Goal: Information Seeking & Learning: Compare options

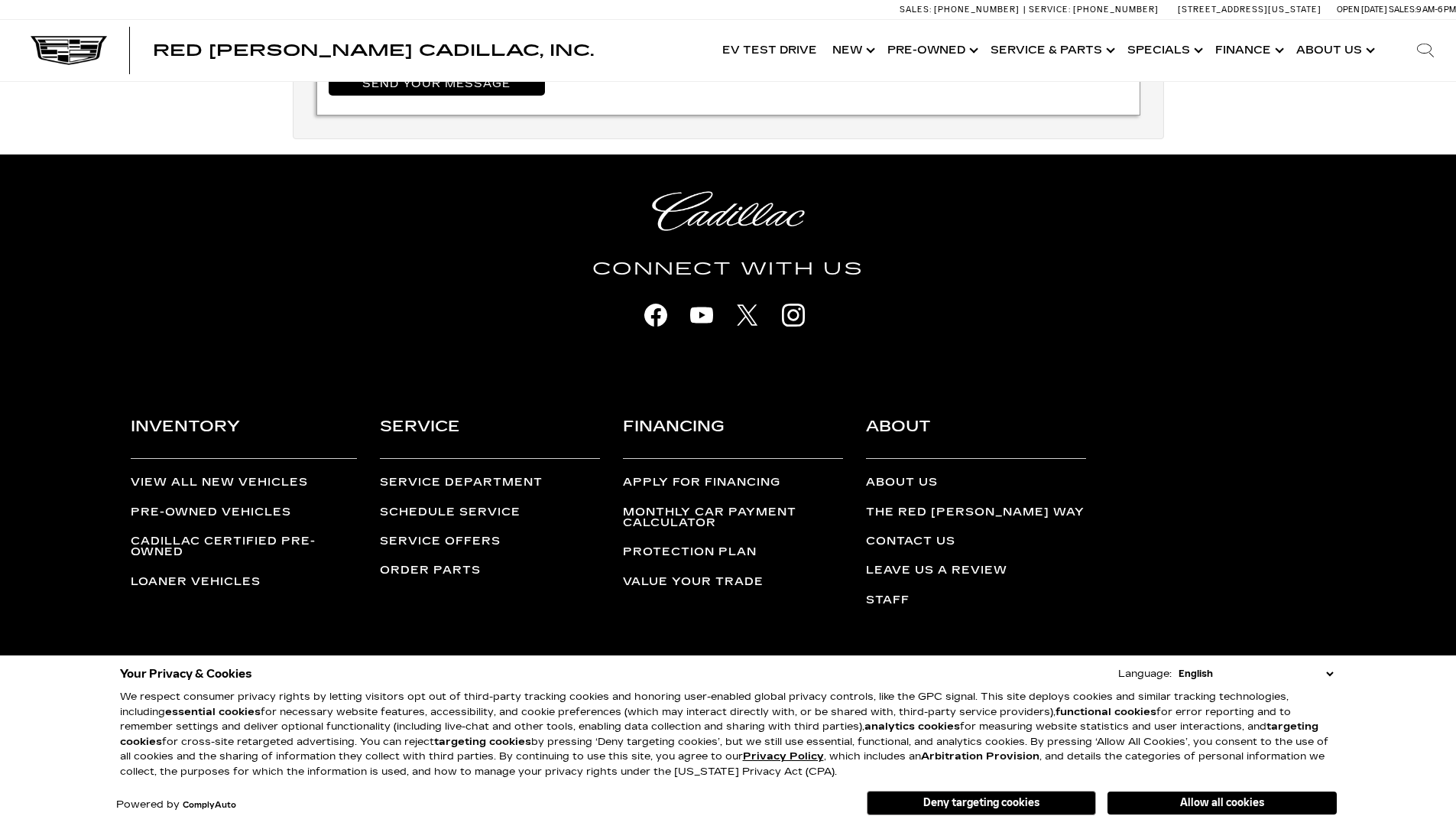
scroll to position [3240, 0]
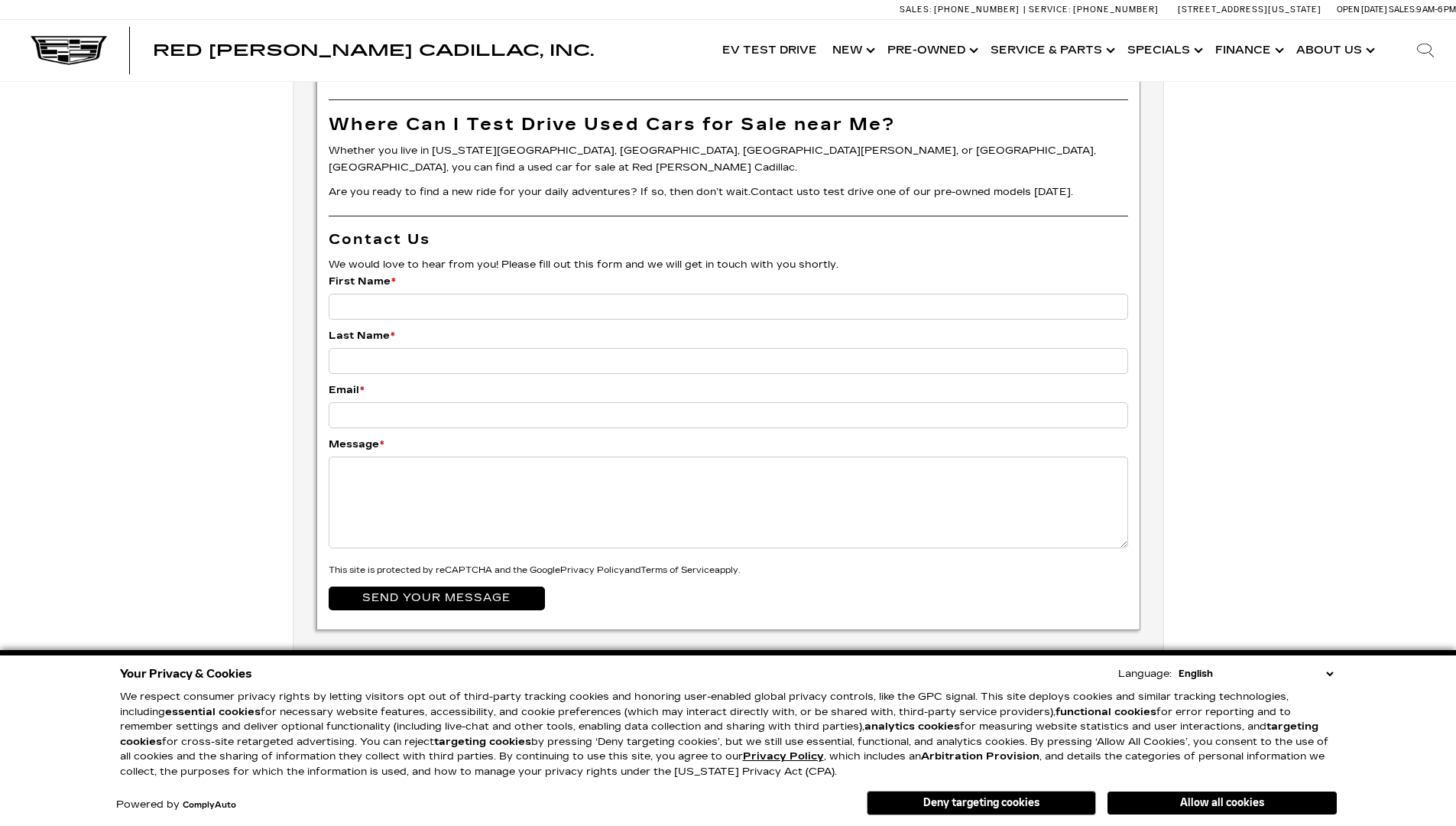
scroll to position [2489, 0]
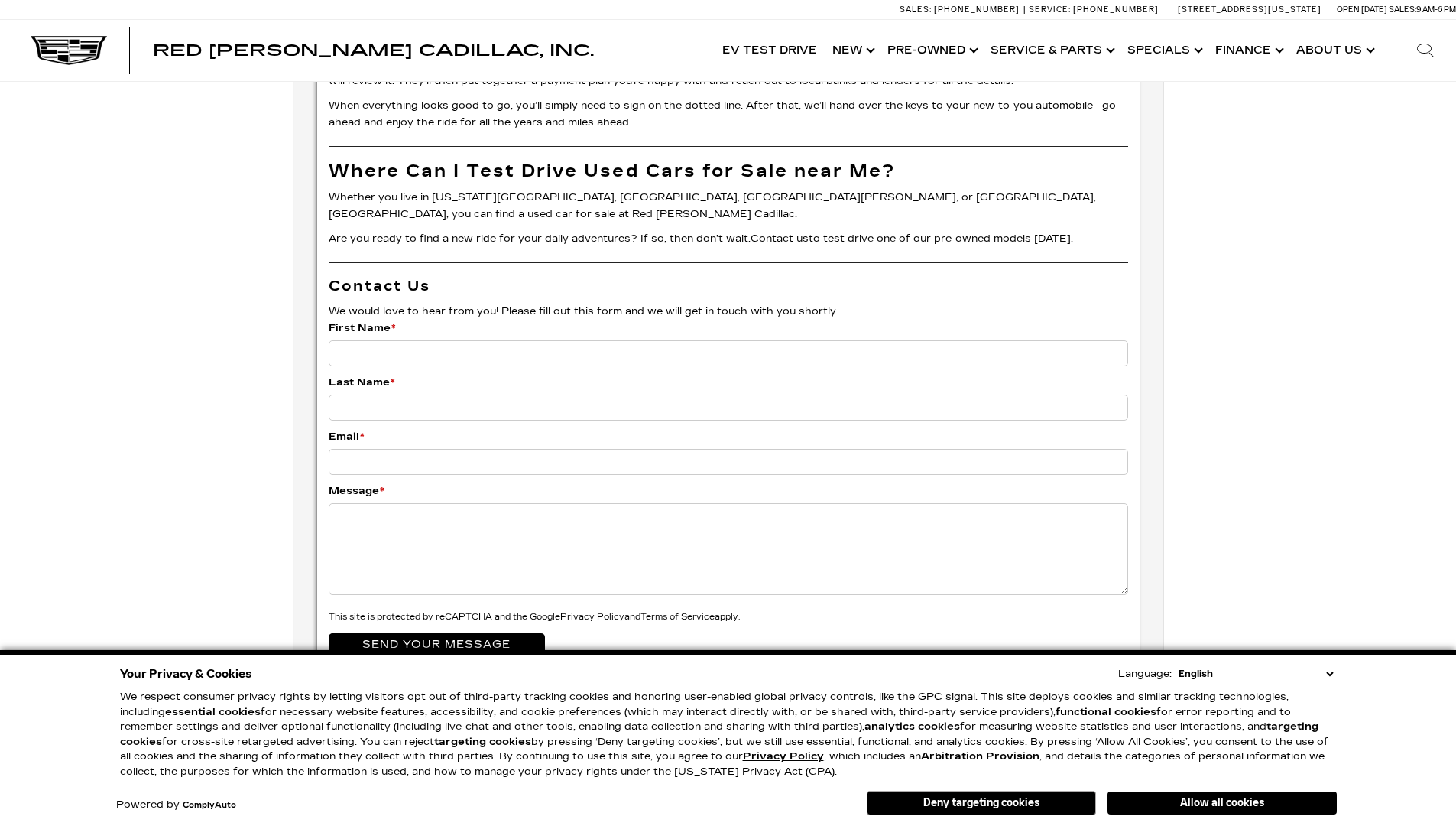
scroll to position [3145, 0]
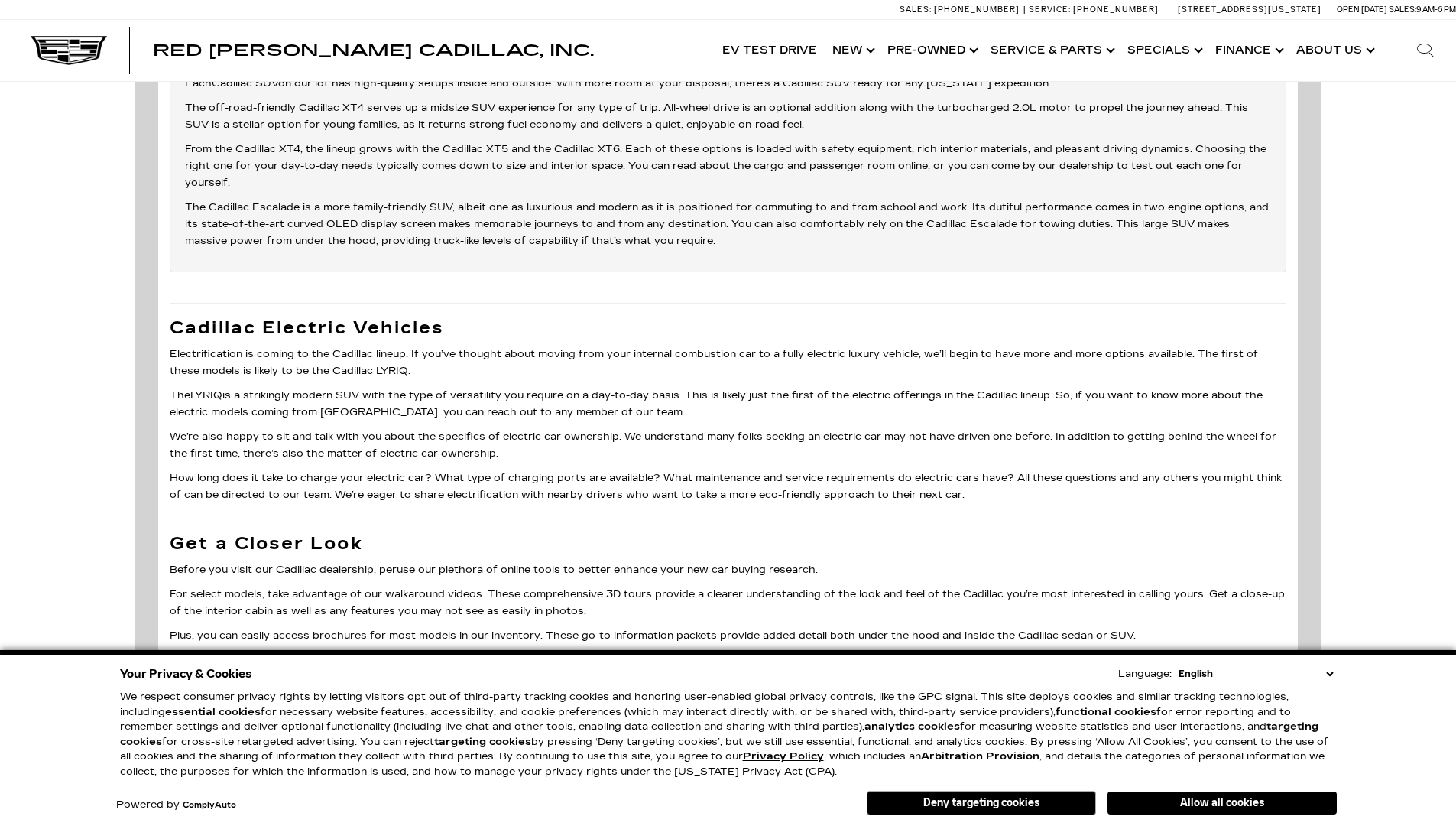
scroll to position [5456, 0]
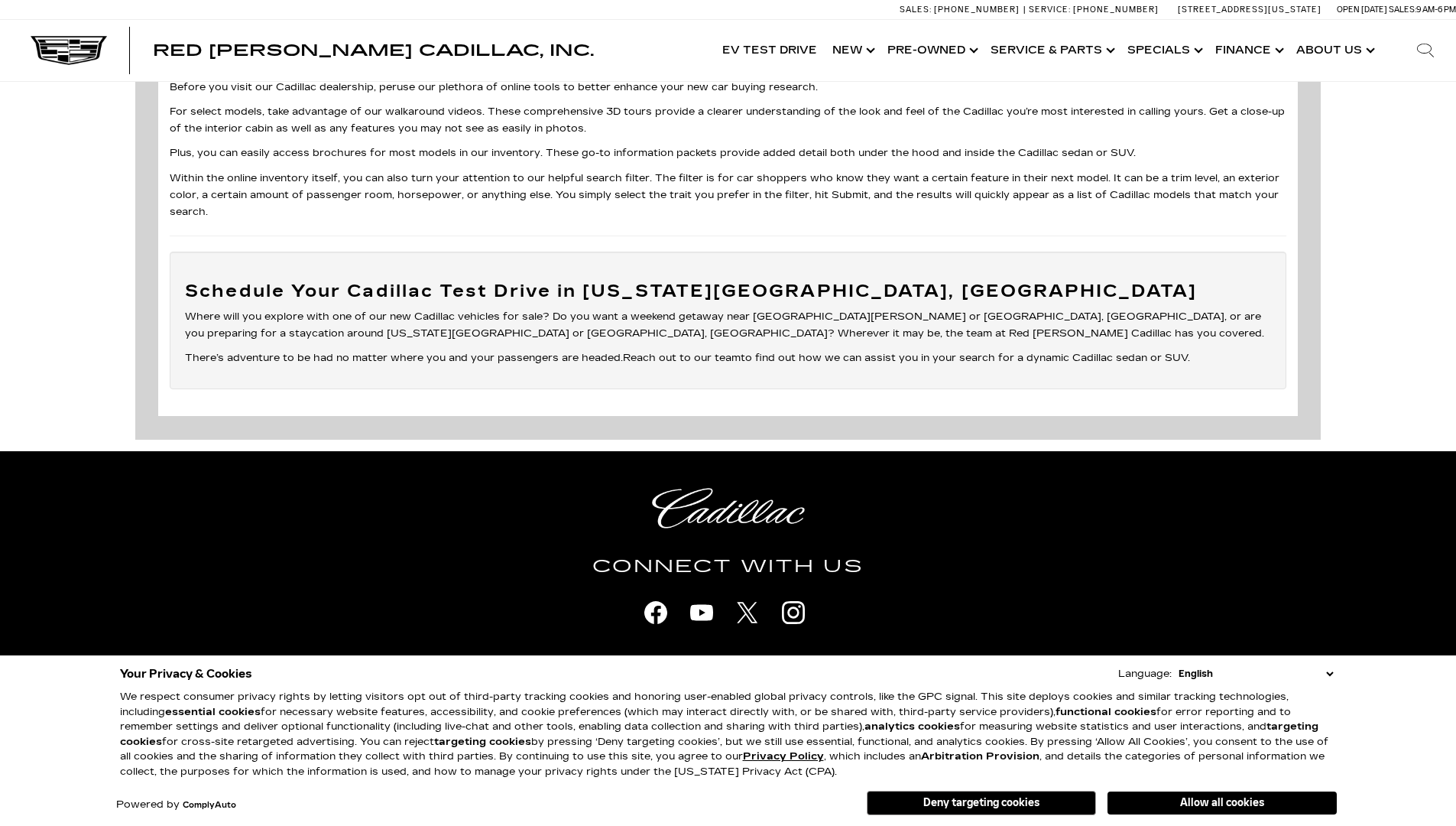
scroll to position [3401, 0]
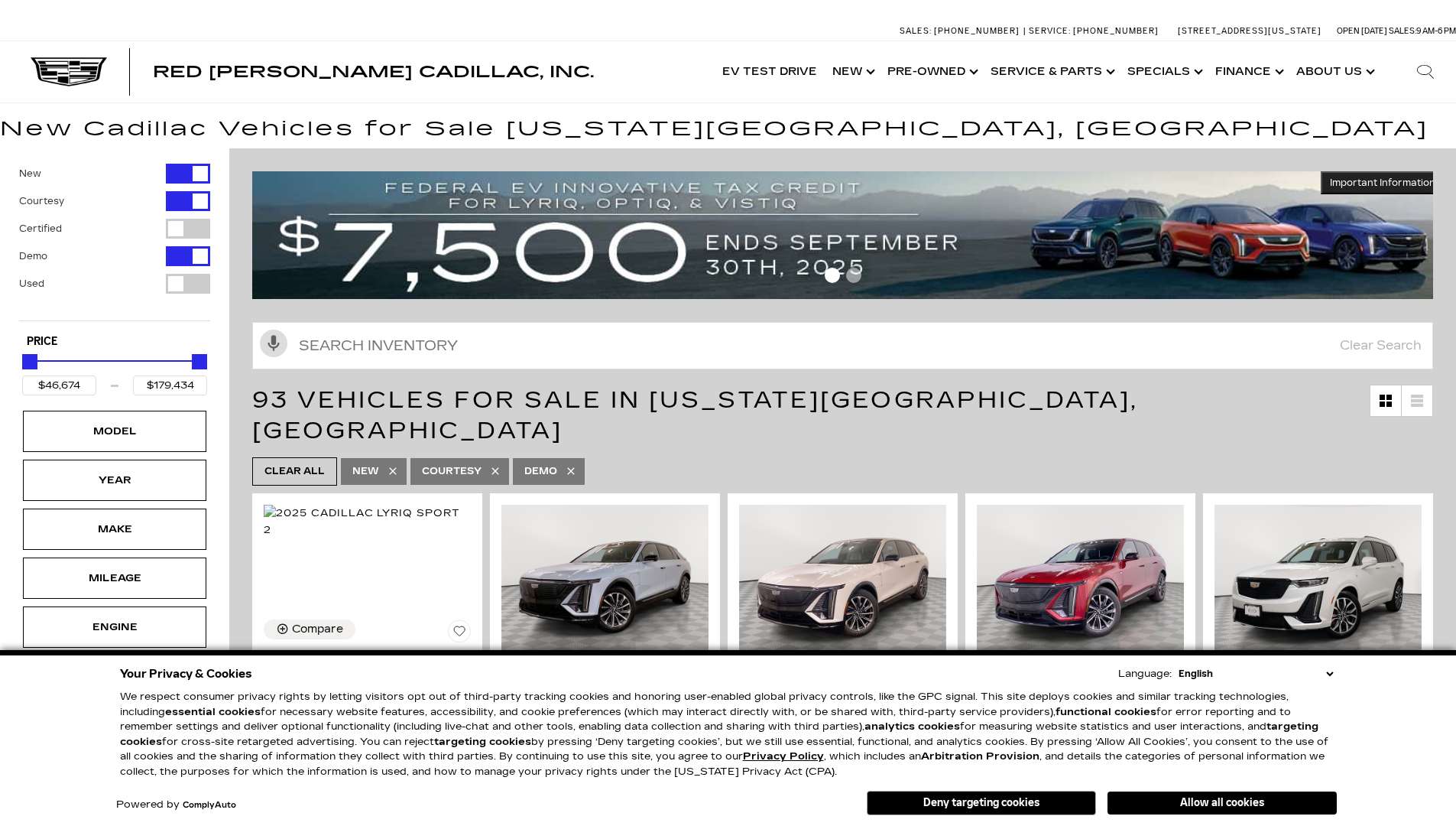
scroll to position [3288, 0]
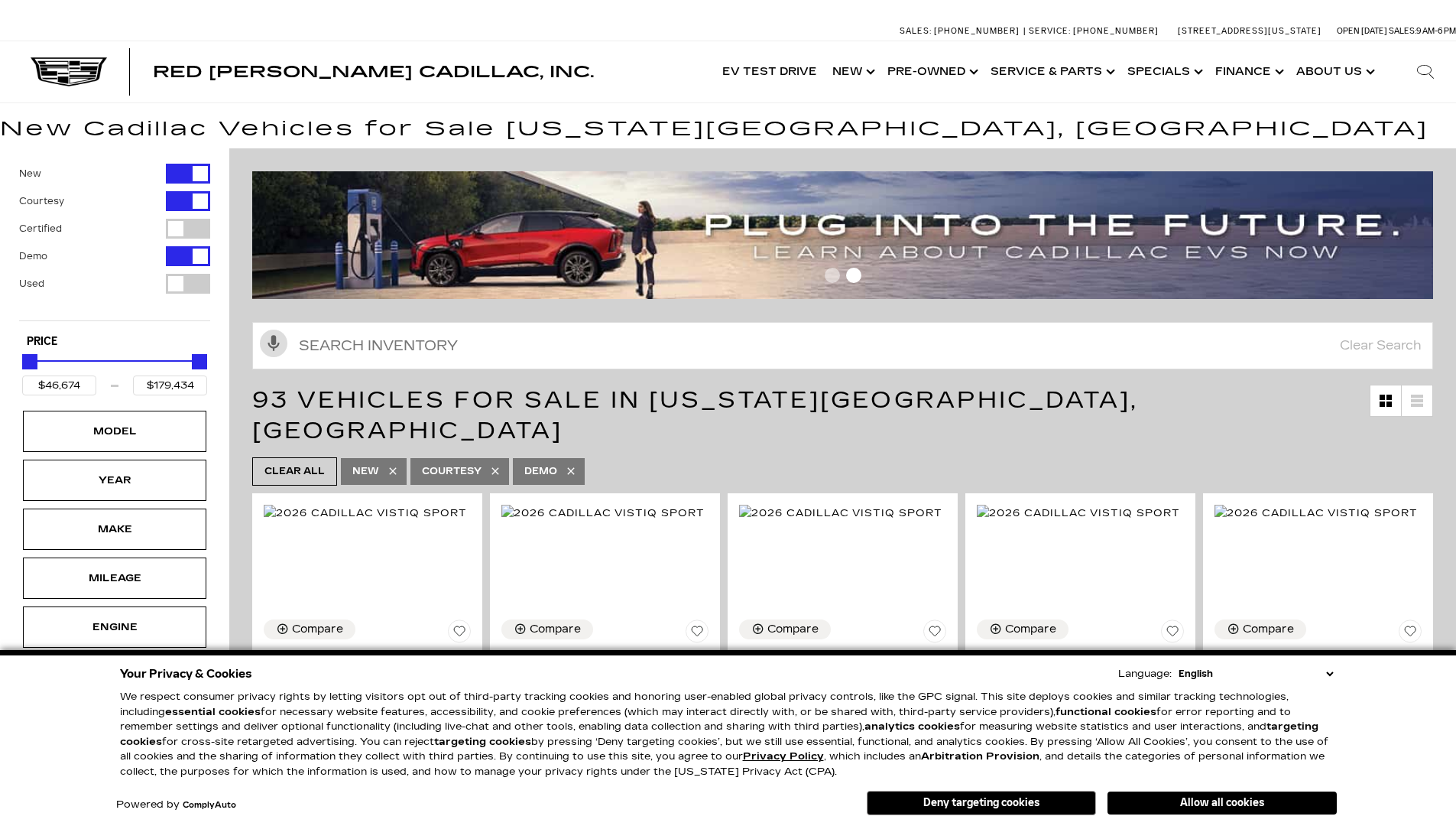
scroll to position [3034, 0]
